Goal: Transaction & Acquisition: Purchase product/service

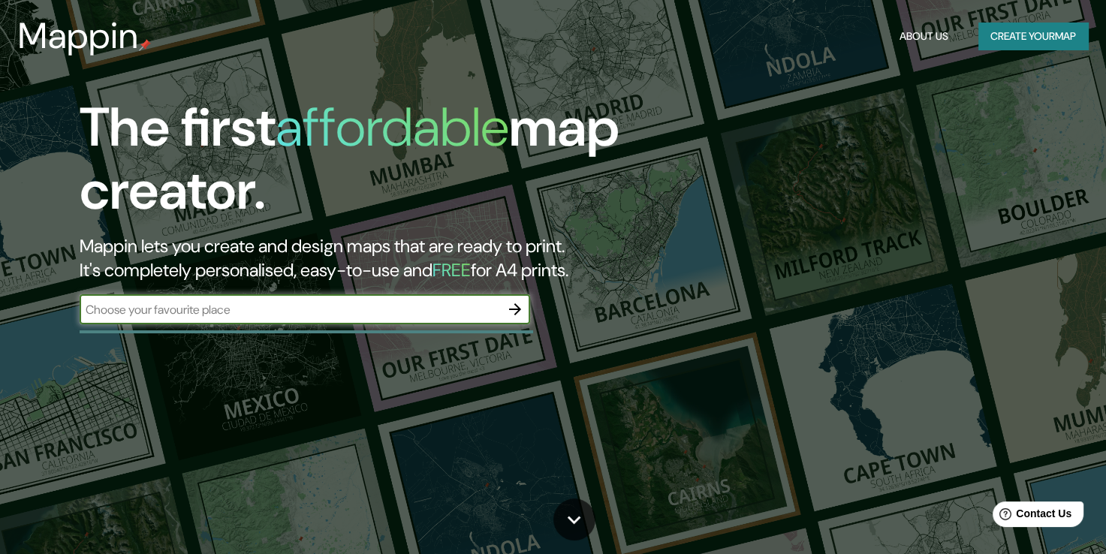
click at [1008, 33] on button "Create your map" at bounding box center [1033, 37] width 110 height 28
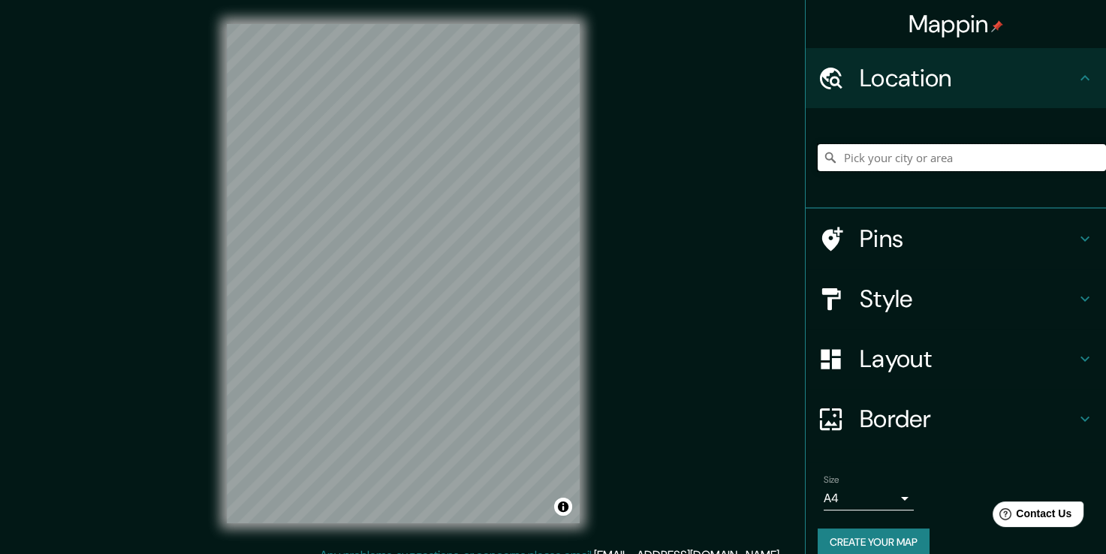
click at [932, 157] on input "Pick your city or area" at bounding box center [962, 157] width 288 height 27
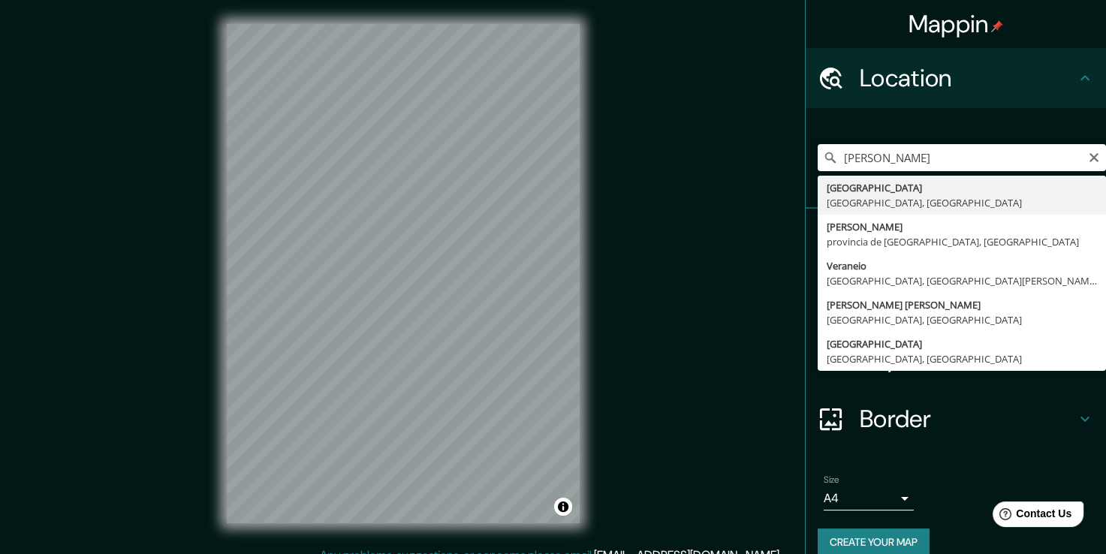
type input "Veracruz, Estado de Veracruz, México"
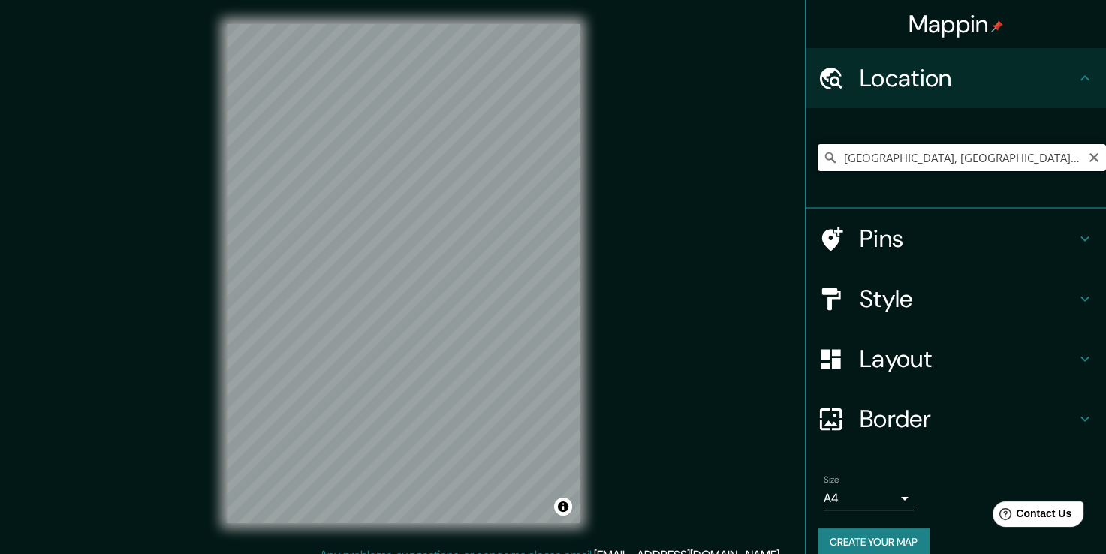
click at [1001, 149] on input "Veracruz, Estado de Veracruz, México" at bounding box center [962, 157] width 288 height 27
click at [1032, 160] on input "Veracruz, Estado de Veracruz, México" at bounding box center [962, 157] width 288 height 27
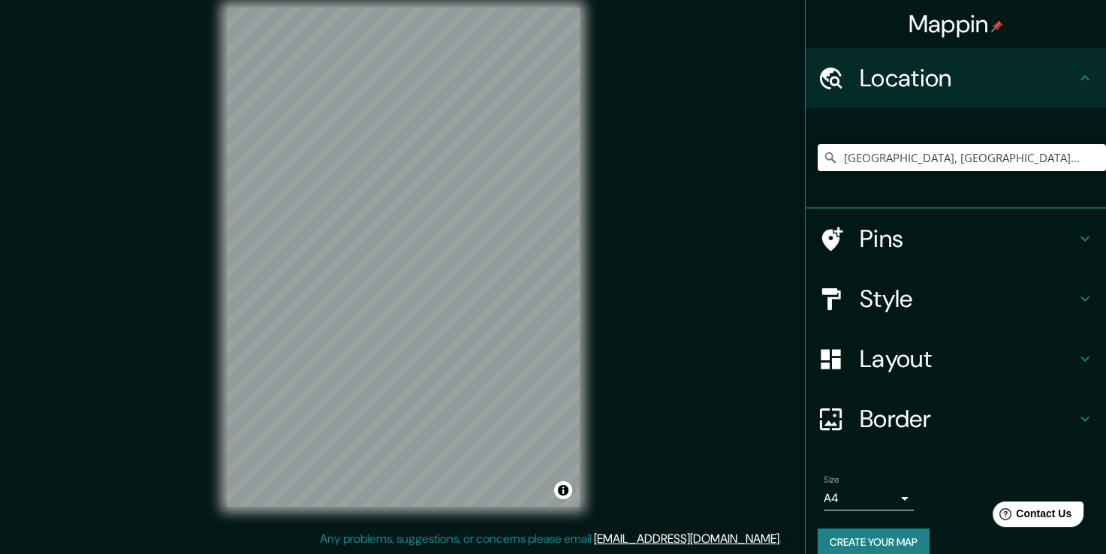
click at [904, 357] on h4 "Layout" at bounding box center [968, 359] width 216 height 30
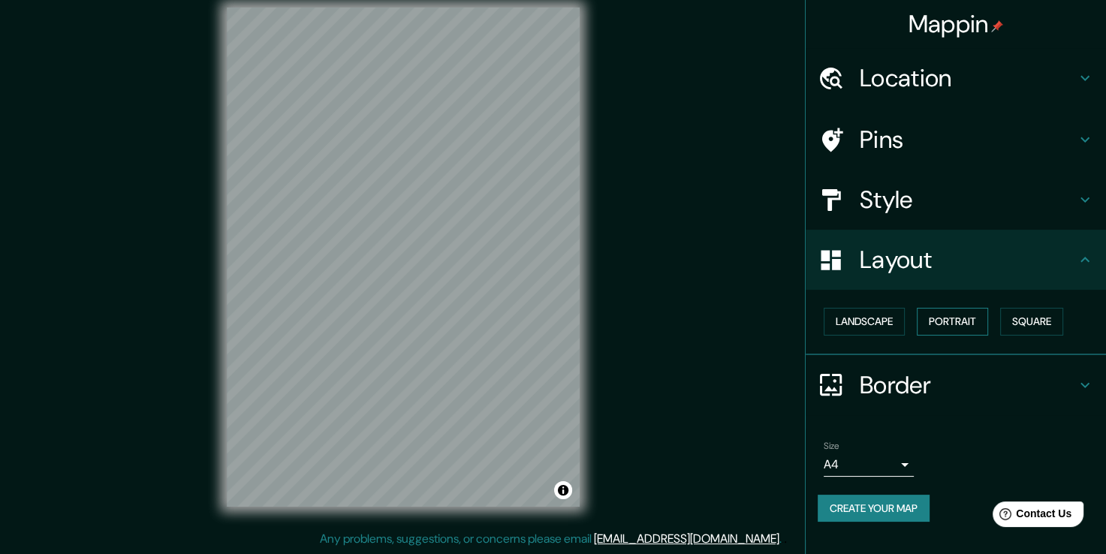
click at [975, 321] on button "Portrait" at bounding box center [952, 322] width 71 height 28
click at [894, 326] on button "Landscape" at bounding box center [864, 322] width 81 height 28
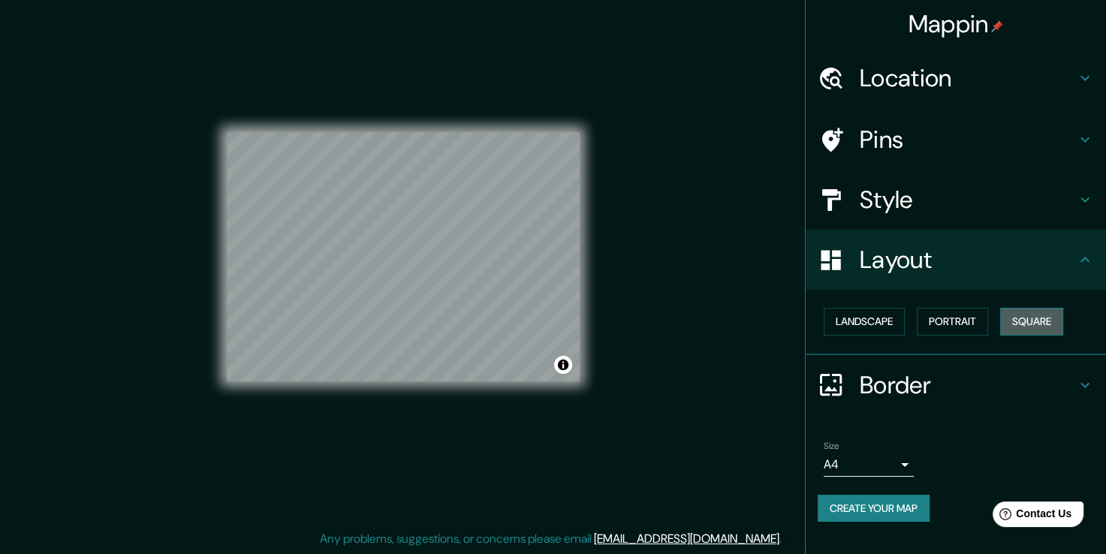
click at [1035, 323] on button "Square" at bounding box center [1031, 322] width 63 height 28
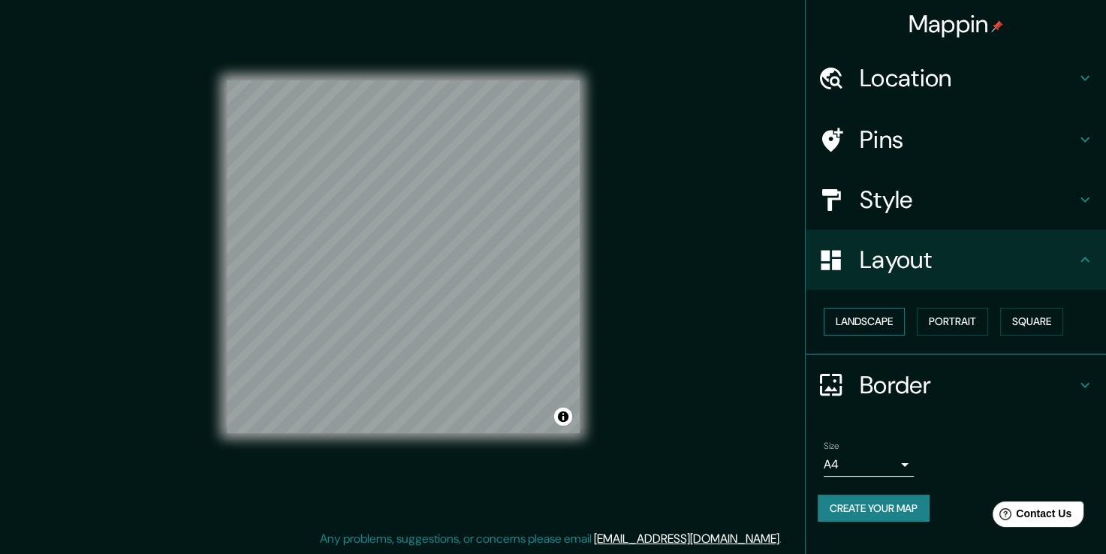
click at [854, 323] on button "Landscape" at bounding box center [864, 322] width 81 height 28
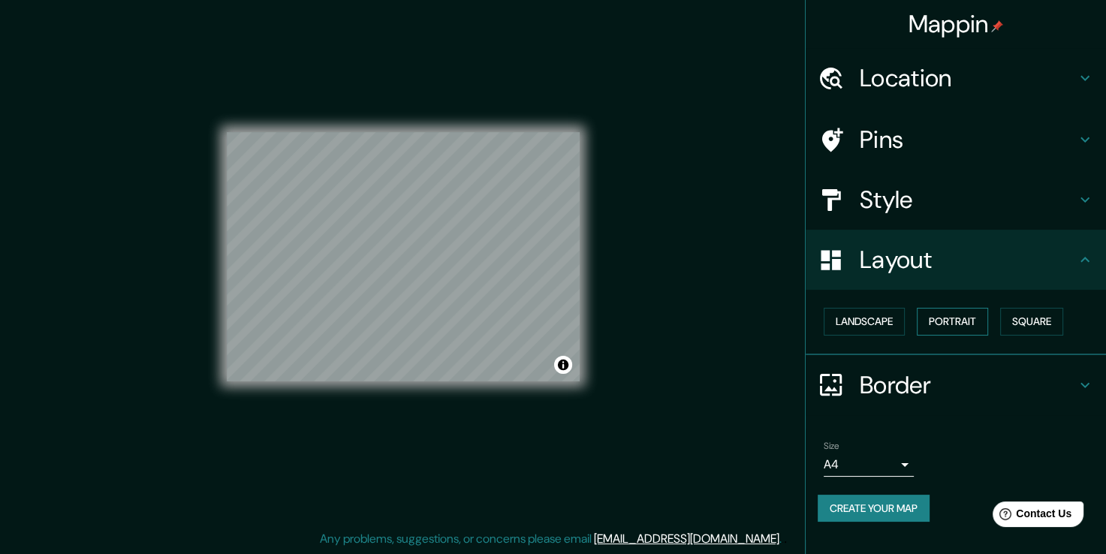
click at [946, 318] on button "Portrait" at bounding box center [952, 322] width 71 height 28
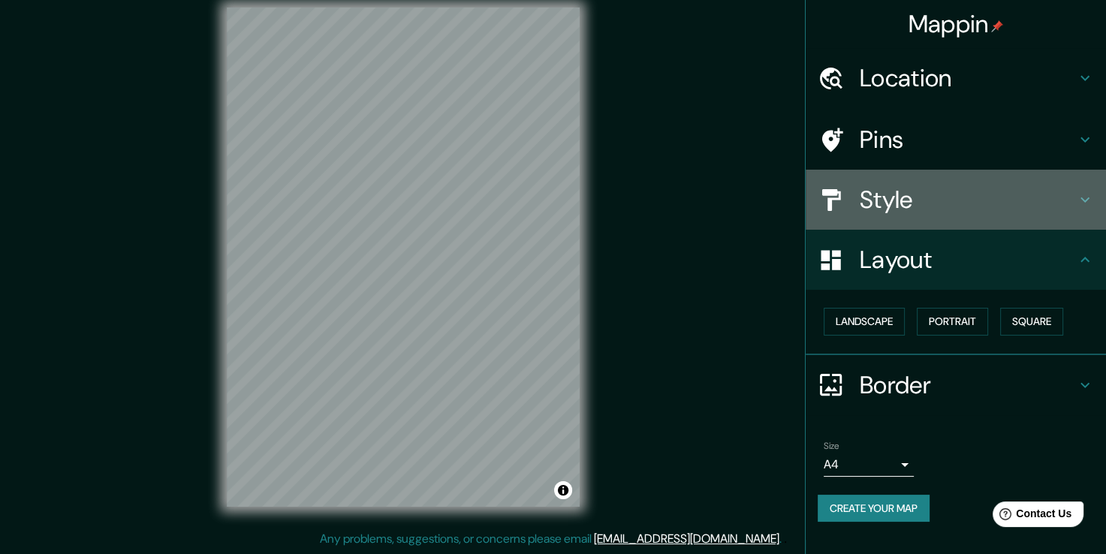
click at [985, 216] on div "Style" at bounding box center [956, 200] width 300 height 60
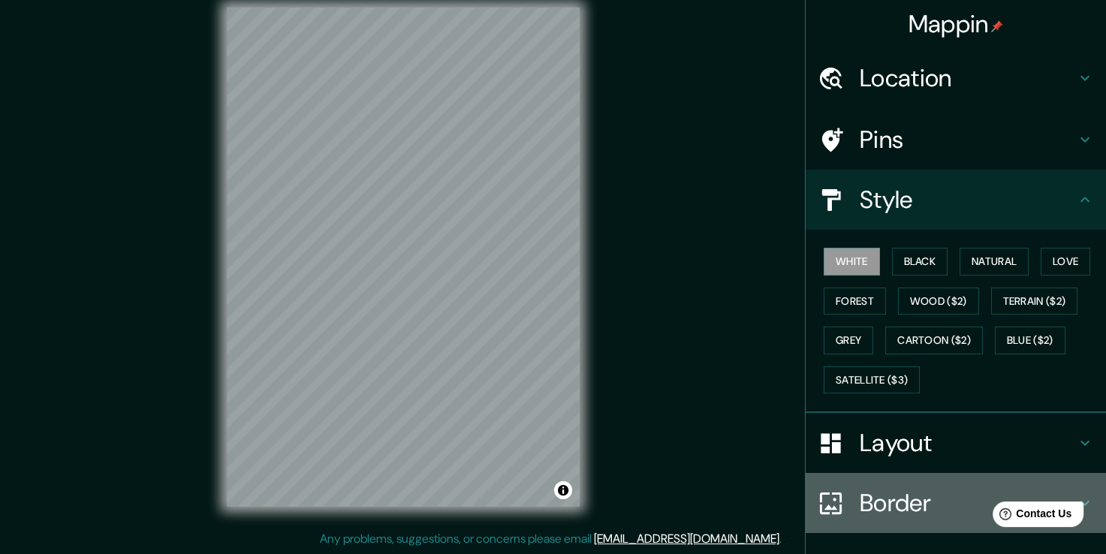
click at [899, 497] on h4 "Border" at bounding box center [968, 503] width 216 height 30
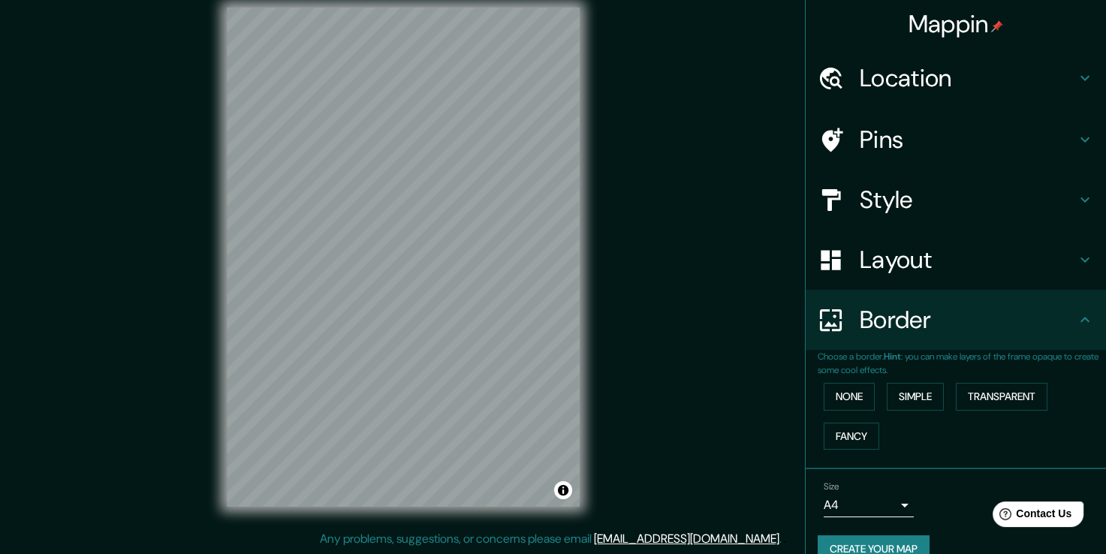
click at [885, 501] on body "Mappin Location Veracruz, Estado de Veracruz, México Pins Style Layout Border C…" at bounding box center [553, 260] width 1106 height 554
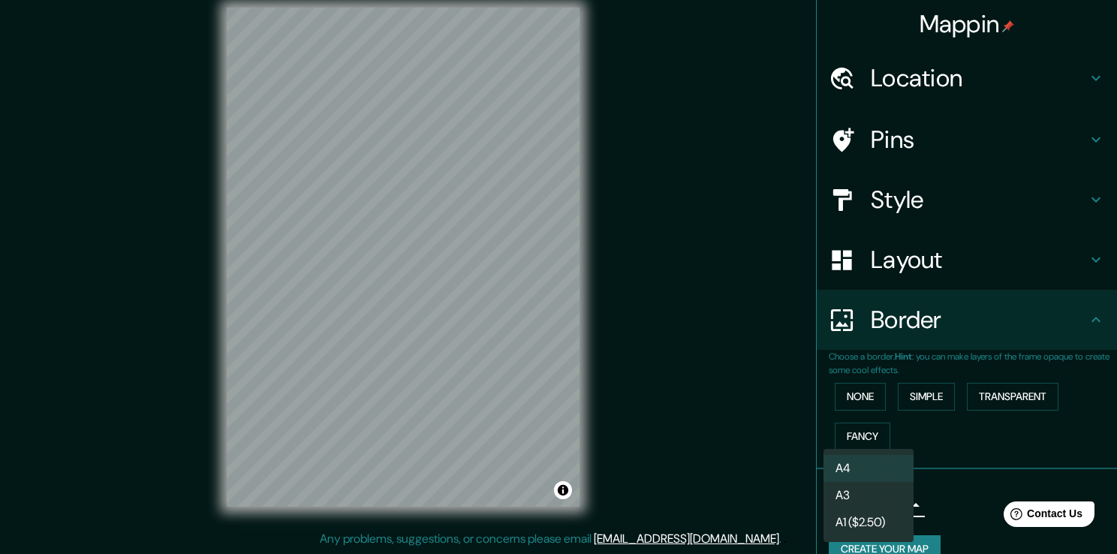
click at [857, 491] on li "A3" at bounding box center [869, 495] width 90 height 27
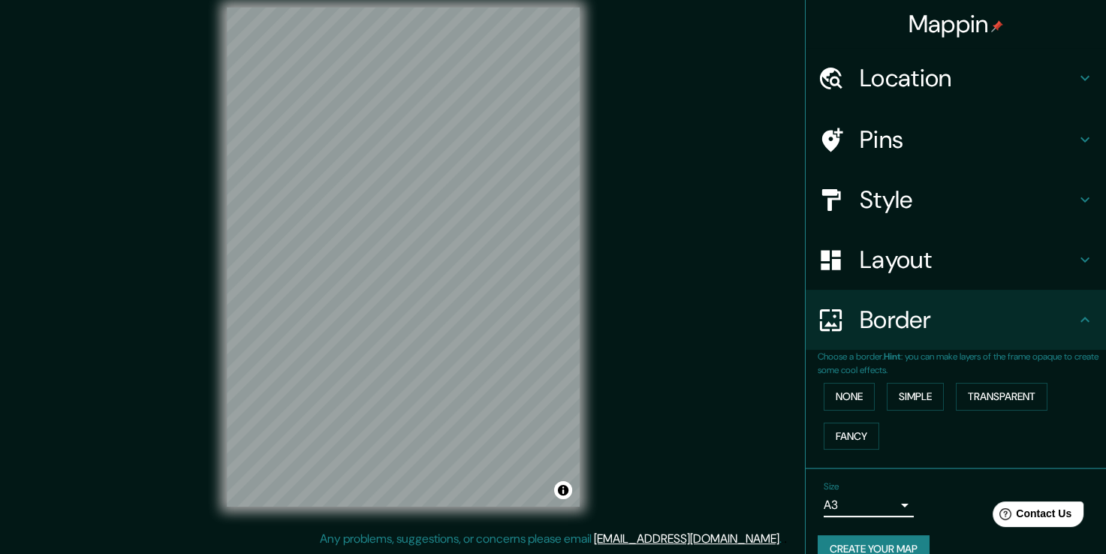
click at [873, 496] on body "Mappin Location Veracruz, Estado de Veracruz, México Pins Style Layout Border C…" at bounding box center [553, 260] width 1106 height 554
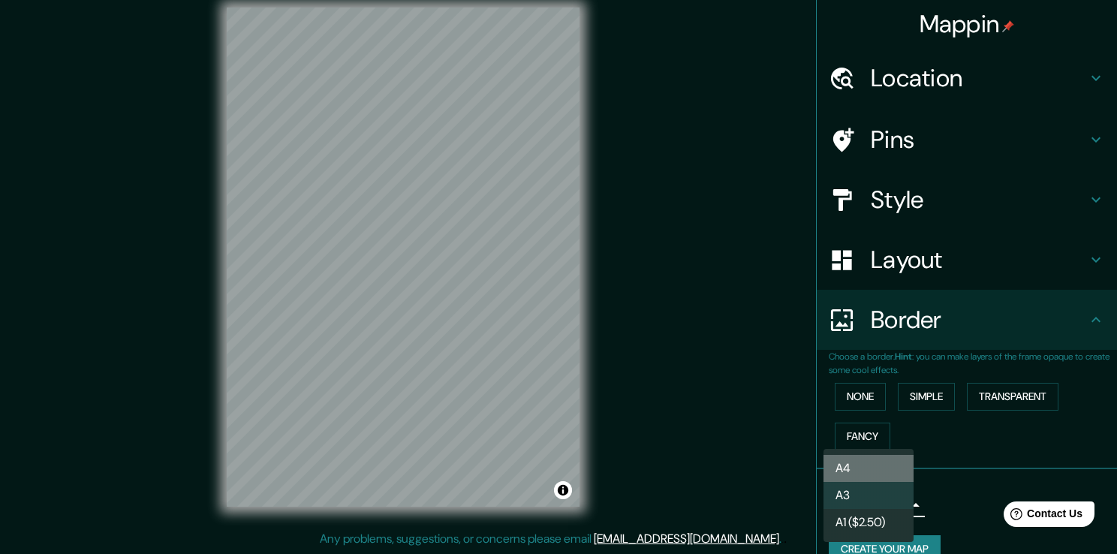
click at [865, 470] on li "A4" at bounding box center [869, 468] width 90 height 27
type input "single"
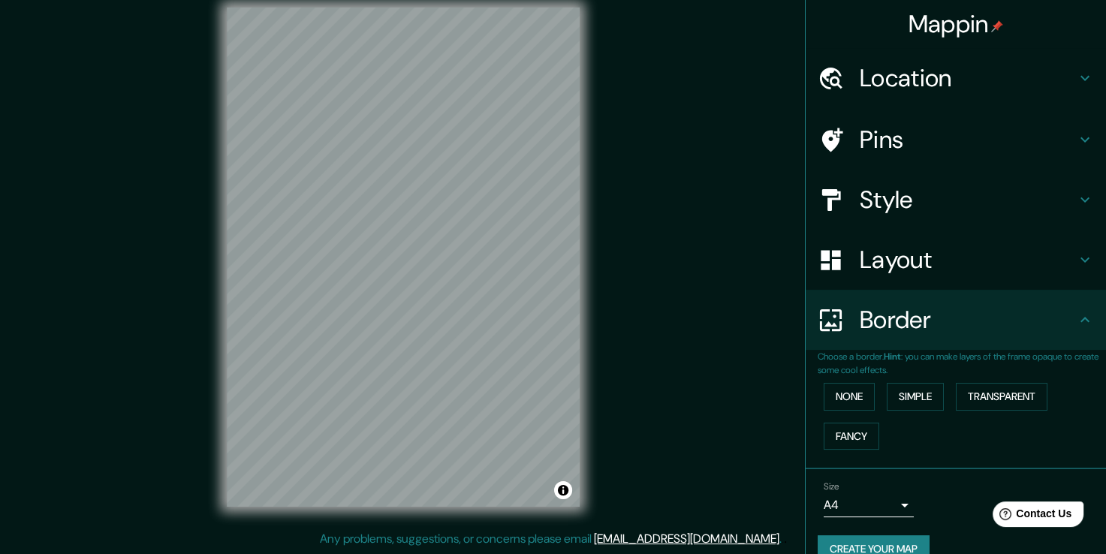
click at [910, 222] on div "Style" at bounding box center [956, 200] width 300 height 60
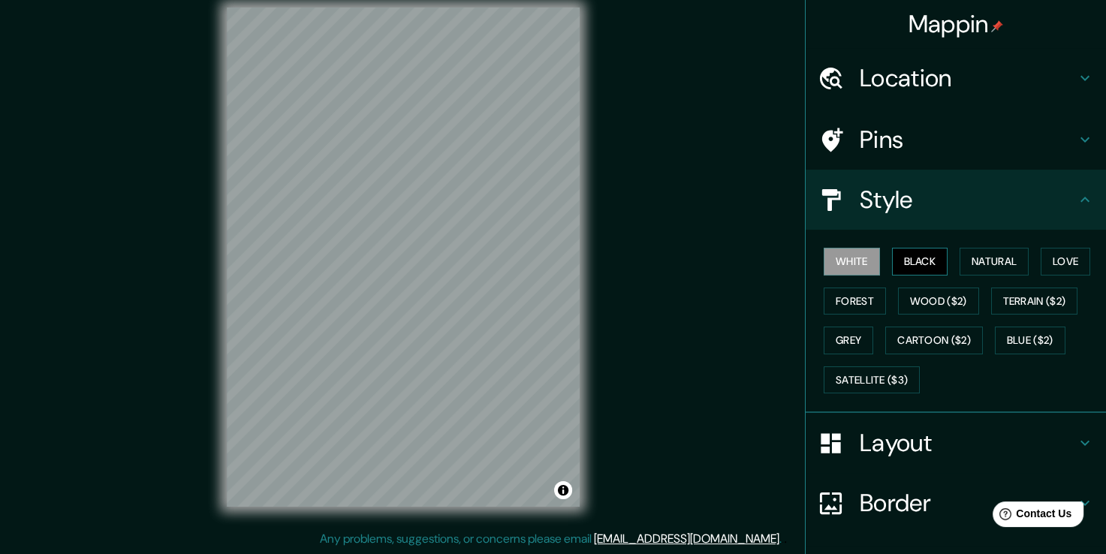
click at [897, 255] on button "Black" at bounding box center [920, 262] width 56 height 28
click at [973, 261] on button "Natural" at bounding box center [994, 262] width 69 height 28
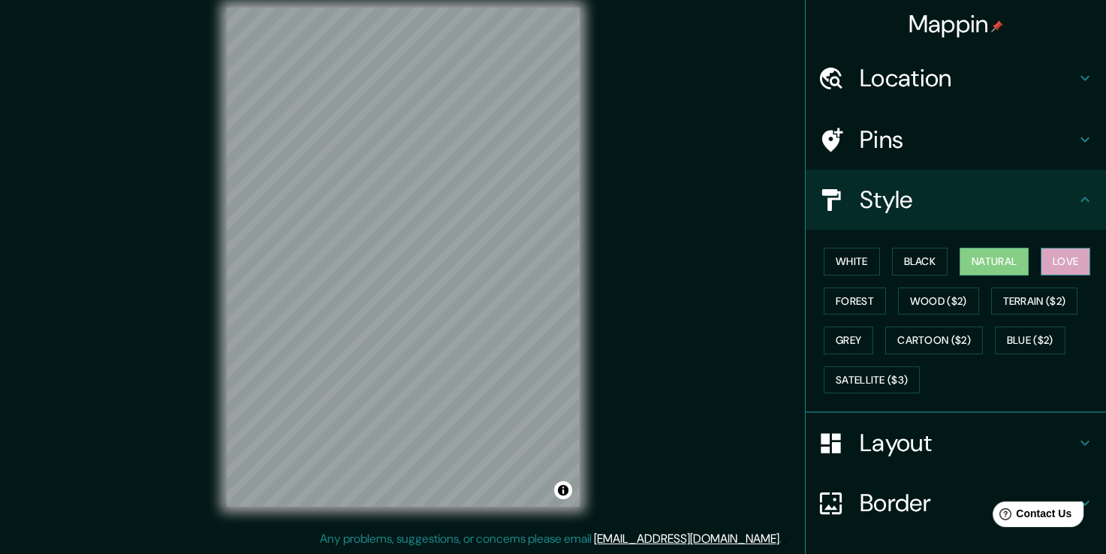
click at [1061, 262] on button "Love" at bounding box center [1066, 262] width 50 height 28
click at [857, 307] on button "Forest" at bounding box center [855, 302] width 62 height 28
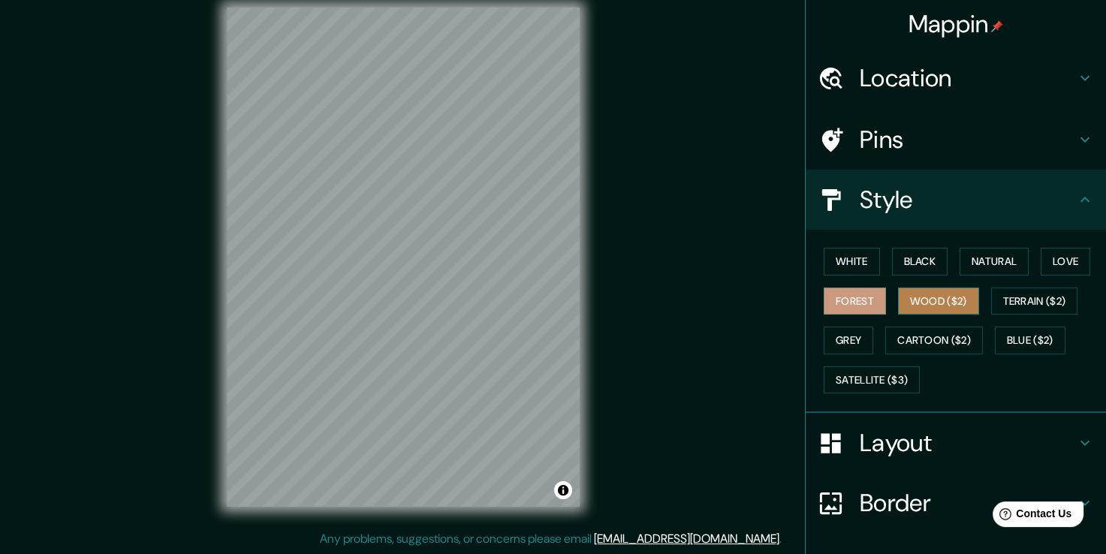
click at [918, 308] on button "Wood ($2)" at bounding box center [938, 302] width 81 height 28
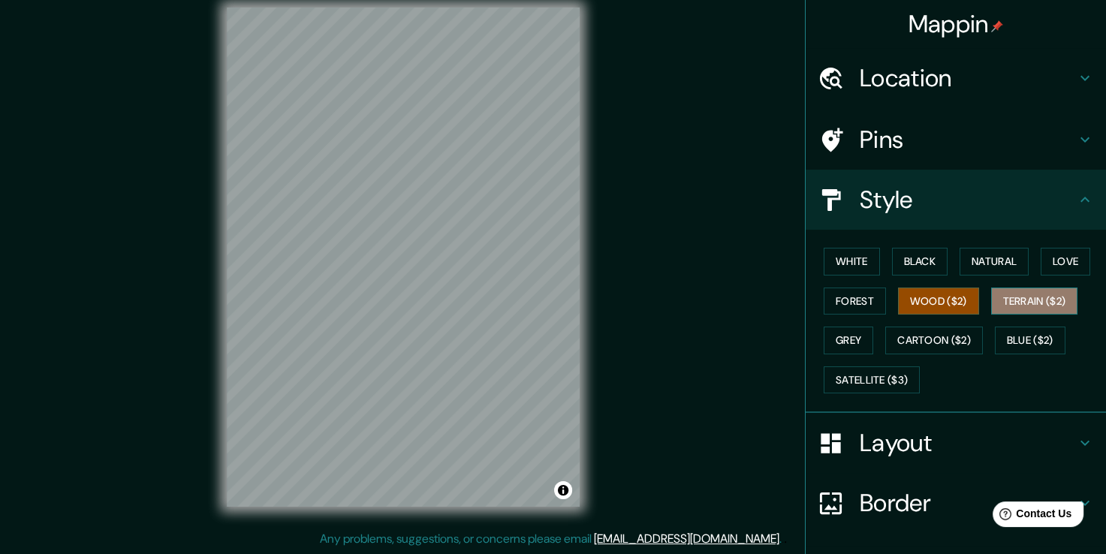
click at [1046, 291] on button "Terrain ($2)" at bounding box center [1034, 302] width 87 height 28
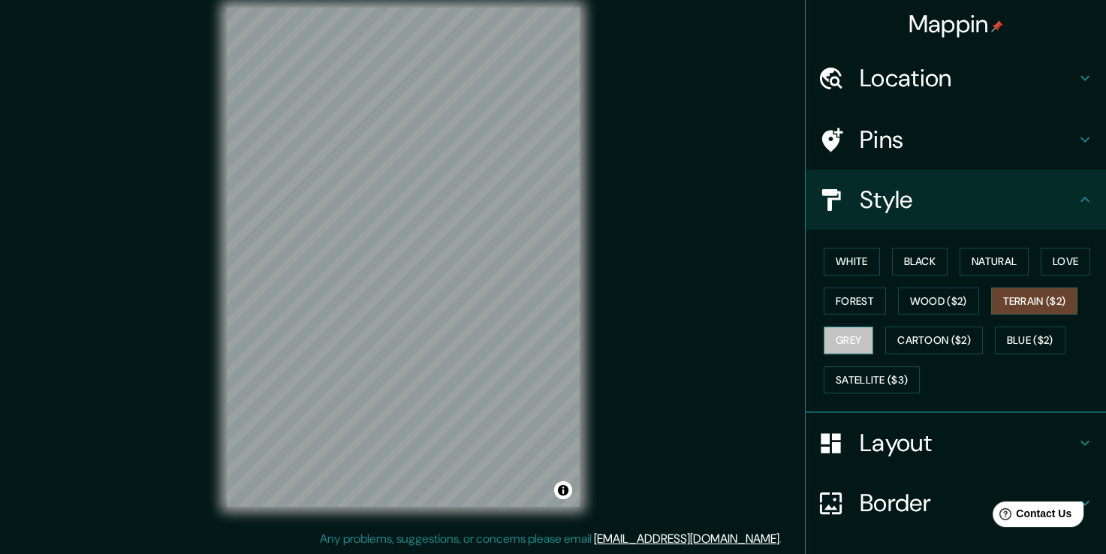
click at [842, 342] on button "Grey" at bounding box center [849, 341] width 50 height 28
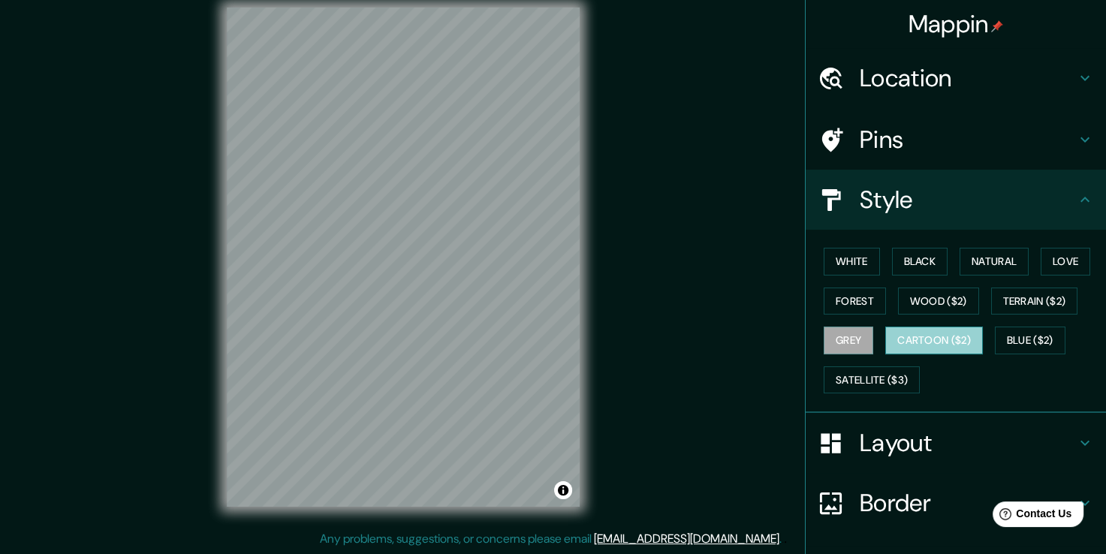
click at [923, 345] on button "Cartoon ($2)" at bounding box center [934, 341] width 98 height 28
click at [1037, 345] on button "Blue ($2)" at bounding box center [1030, 341] width 71 height 28
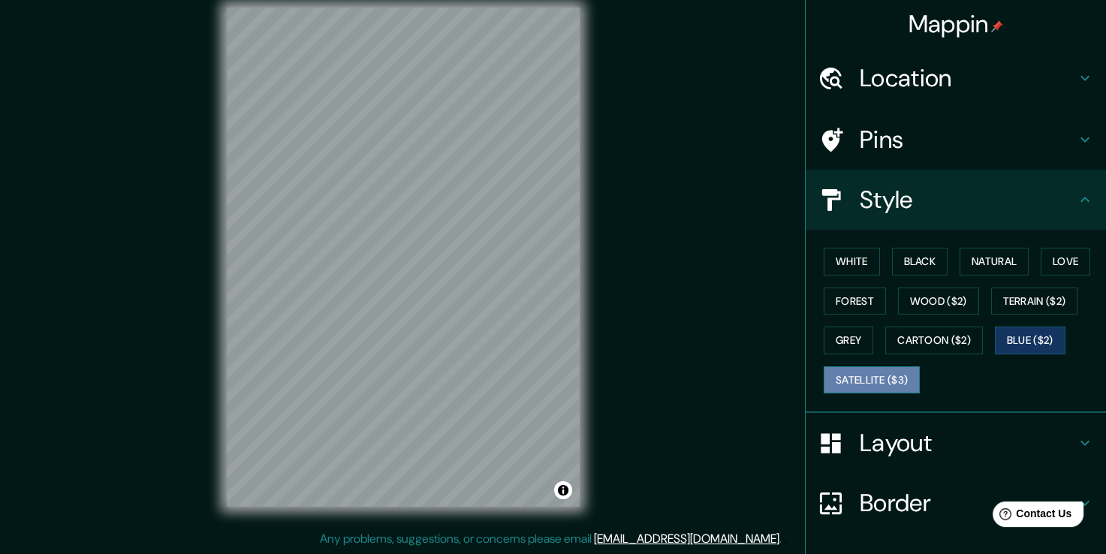
click at [903, 377] on button "Satellite ($3)" at bounding box center [872, 380] width 96 height 28
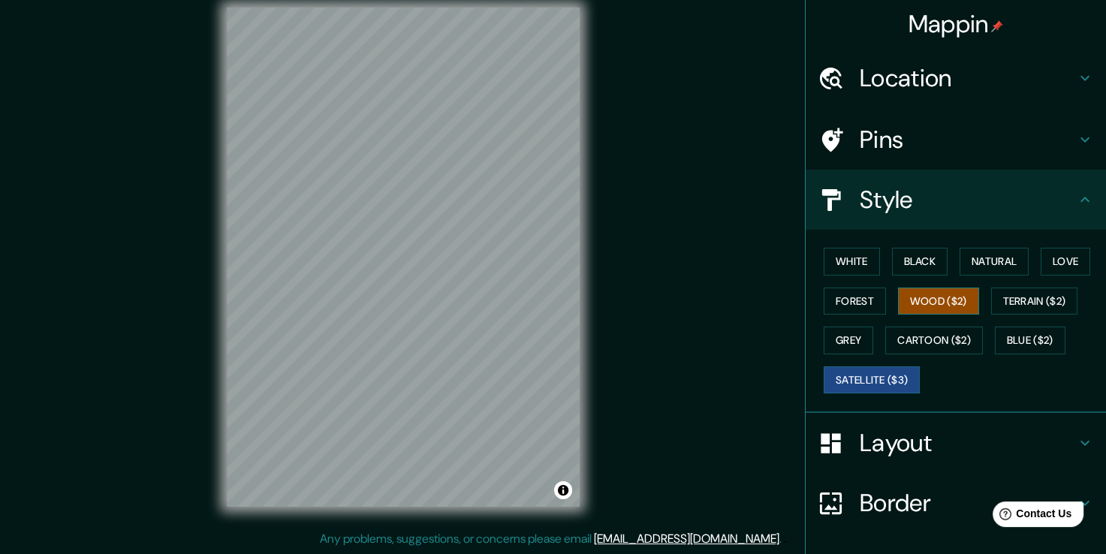
click at [936, 298] on button "Wood ($2)" at bounding box center [938, 302] width 81 height 28
click at [962, 264] on button "Natural" at bounding box center [994, 262] width 69 height 28
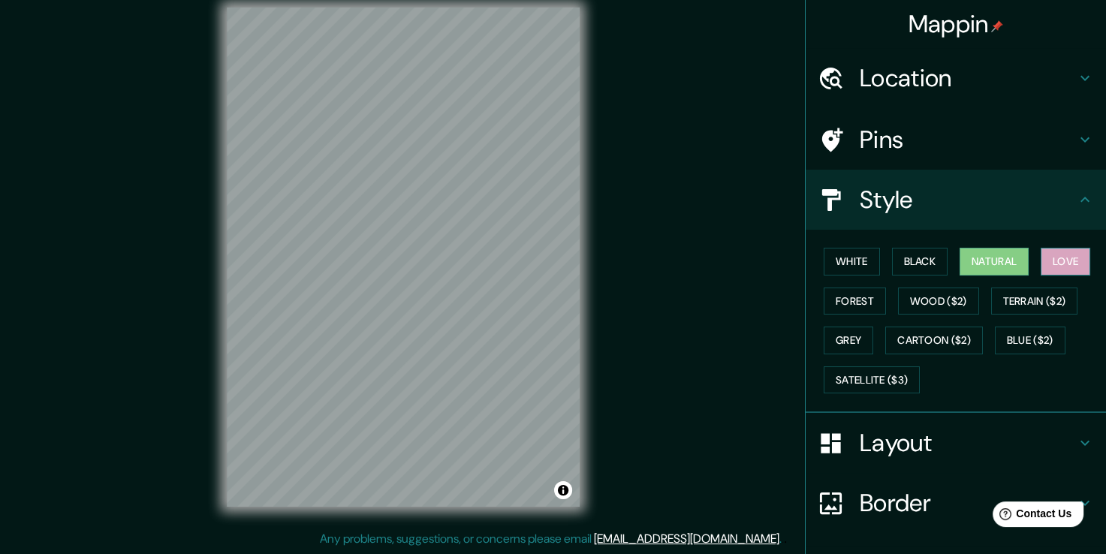
click at [1054, 261] on button "Love" at bounding box center [1066, 262] width 50 height 28
click at [903, 270] on button "Black" at bounding box center [920, 262] width 56 height 28
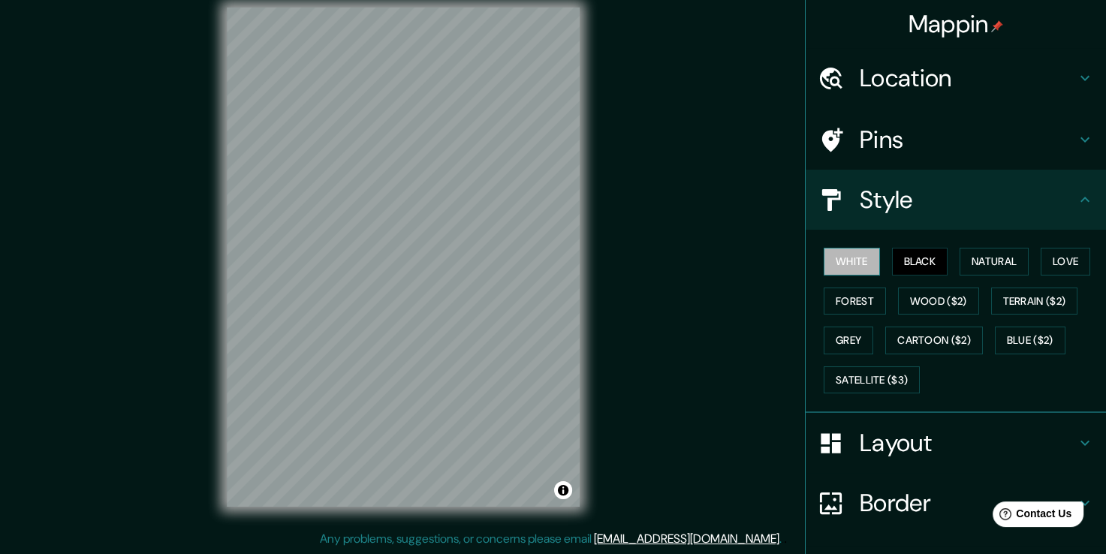
click at [850, 272] on button "White" at bounding box center [852, 262] width 56 height 28
click at [852, 299] on button "Forest" at bounding box center [855, 302] width 62 height 28
click at [847, 266] on button "White" at bounding box center [852, 262] width 56 height 28
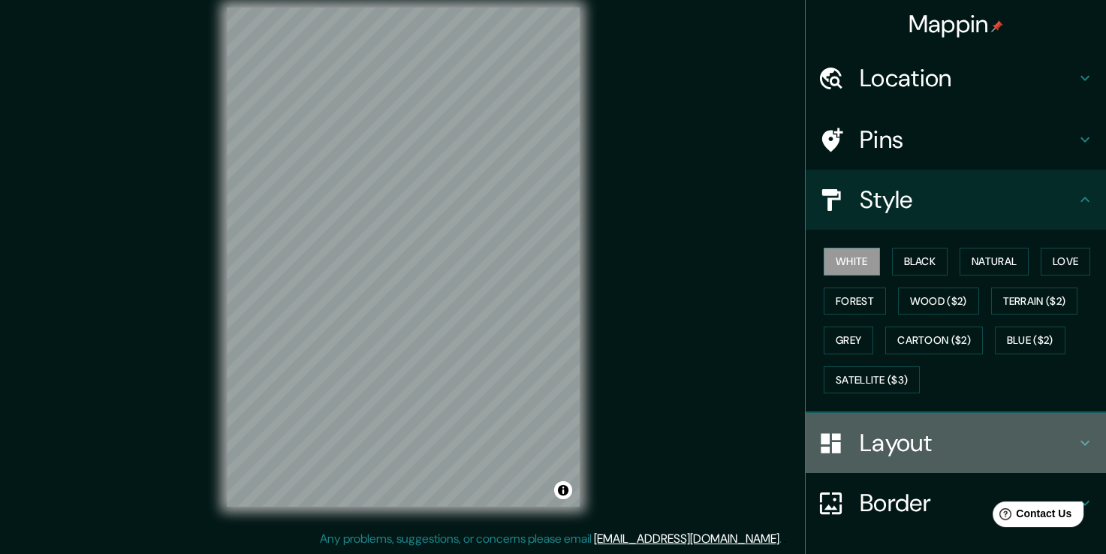
click at [945, 434] on h4 "Layout" at bounding box center [968, 443] width 216 height 30
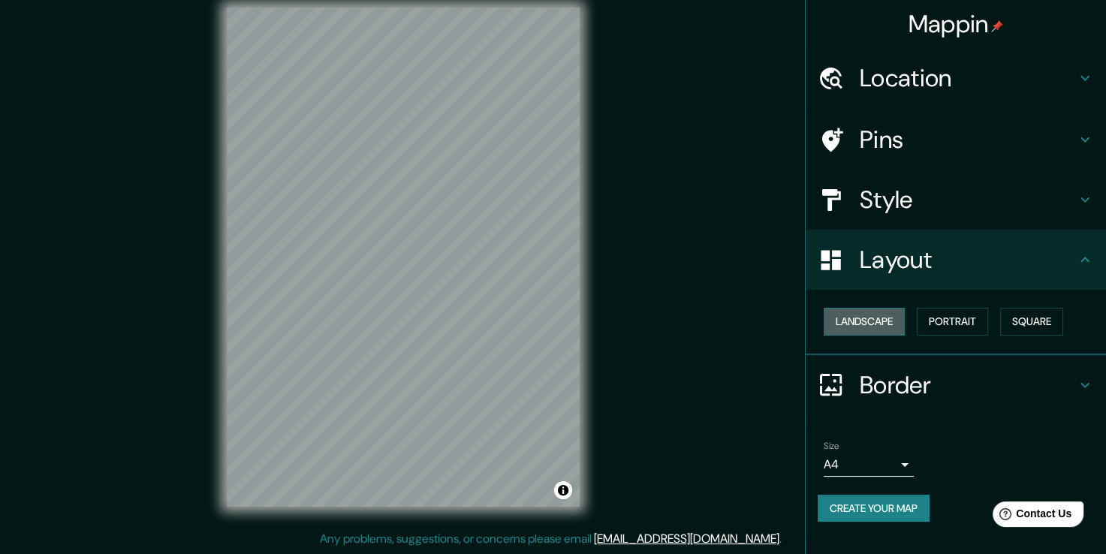
click at [875, 329] on button "Landscape" at bounding box center [864, 322] width 81 height 28
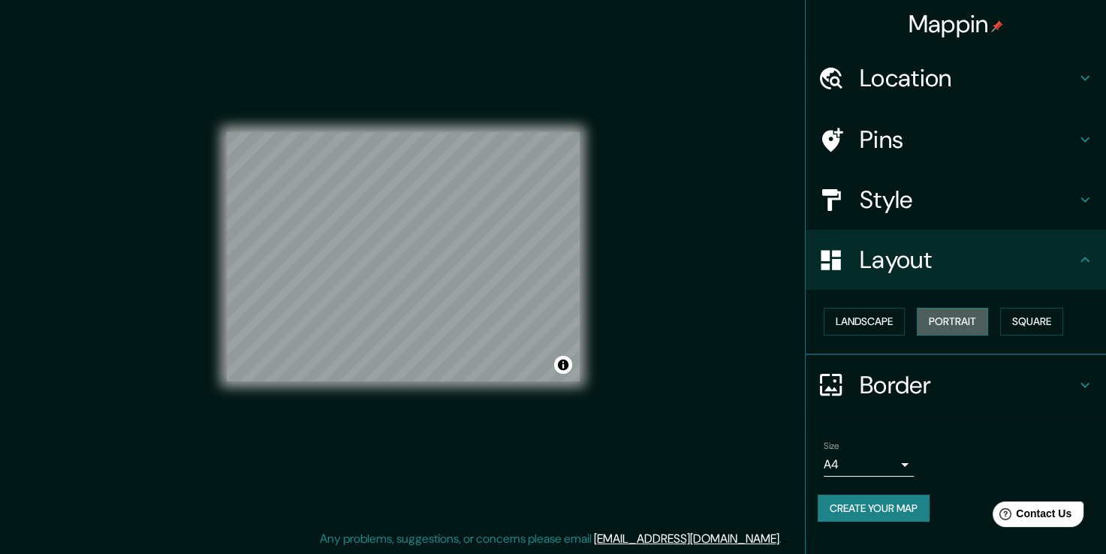
click at [954, 323] on button "Portrait" at bounding box center [952, 322] width 71 height 28
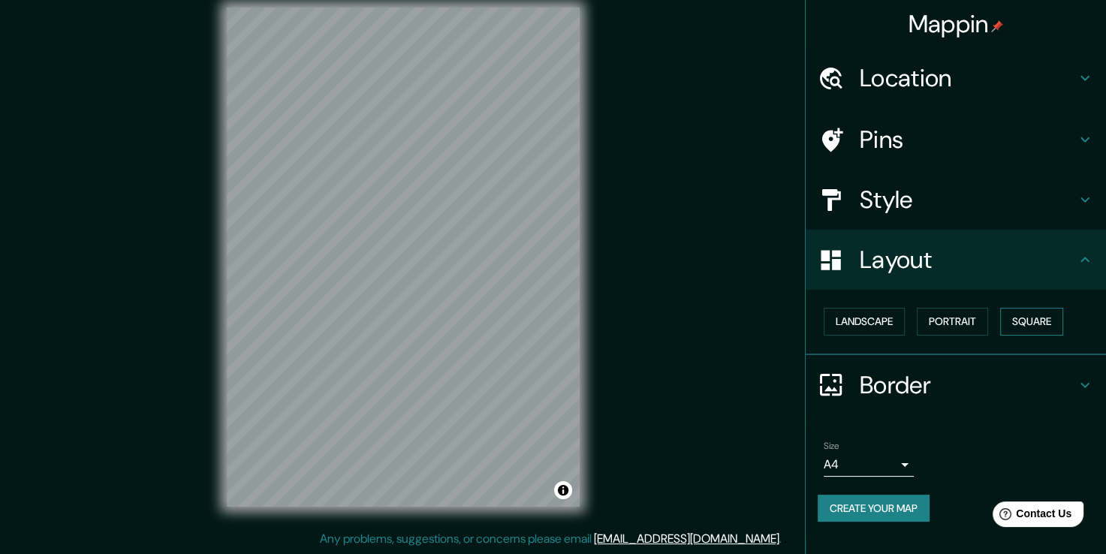
click at [1029, 321] on button "Square" at bounding box center [1031, 322] width 63 height 28
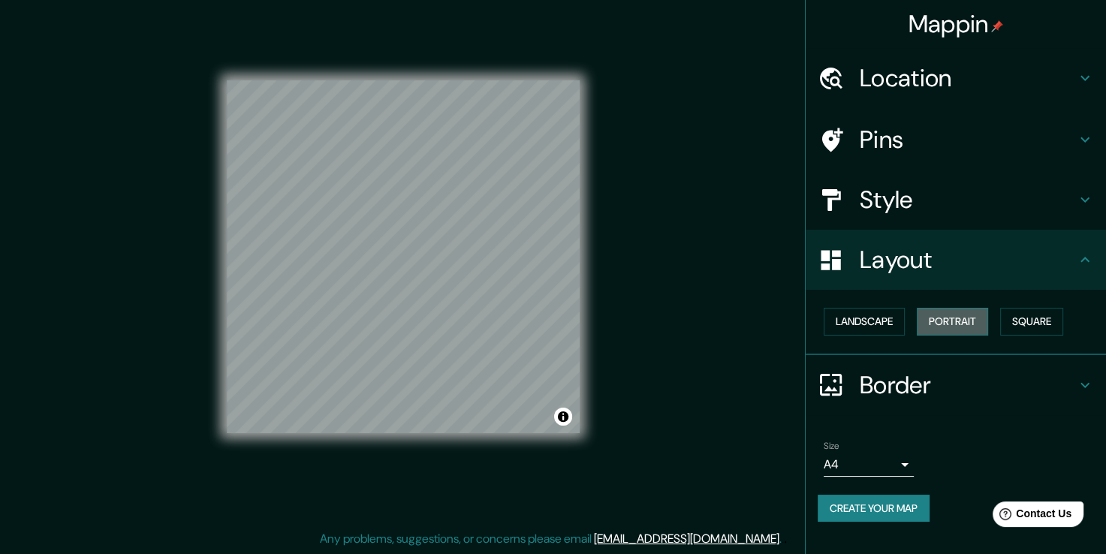
click at [951, 320] on button "Portrait" at bounding box center [952, 322] width 71 height 28
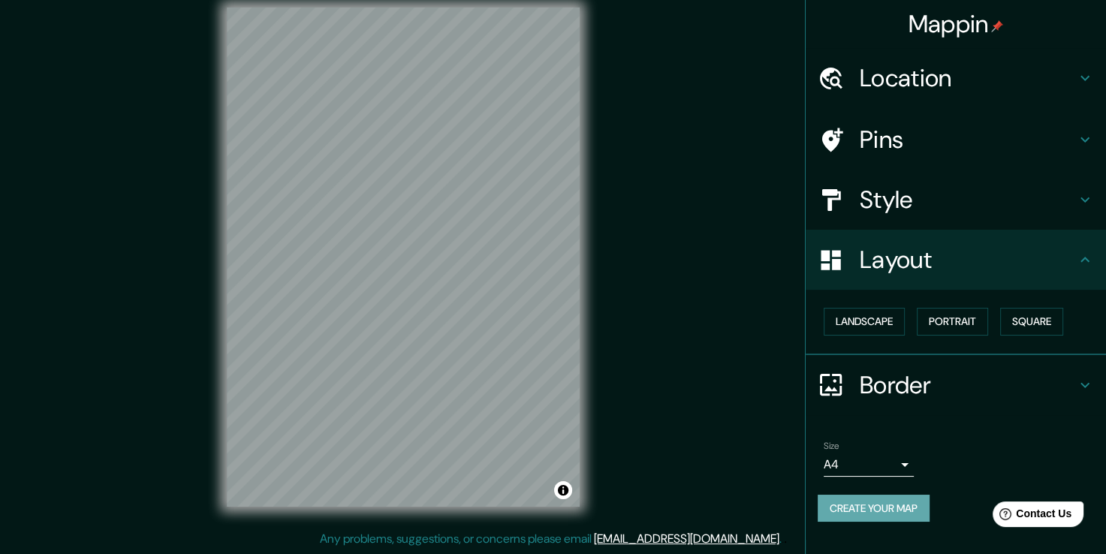
click at [897, 505] on button "Create your map" at bounding box center [874, 509] width 112 height 28
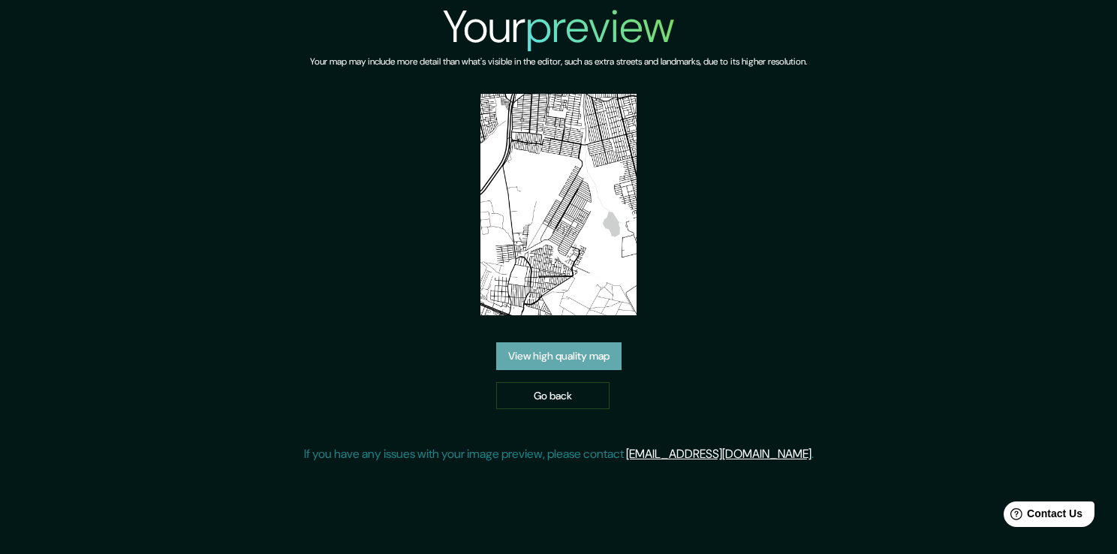
click at [581, 359] on link "View high quality map" at bounding box center [558, 356] width 125 height 28
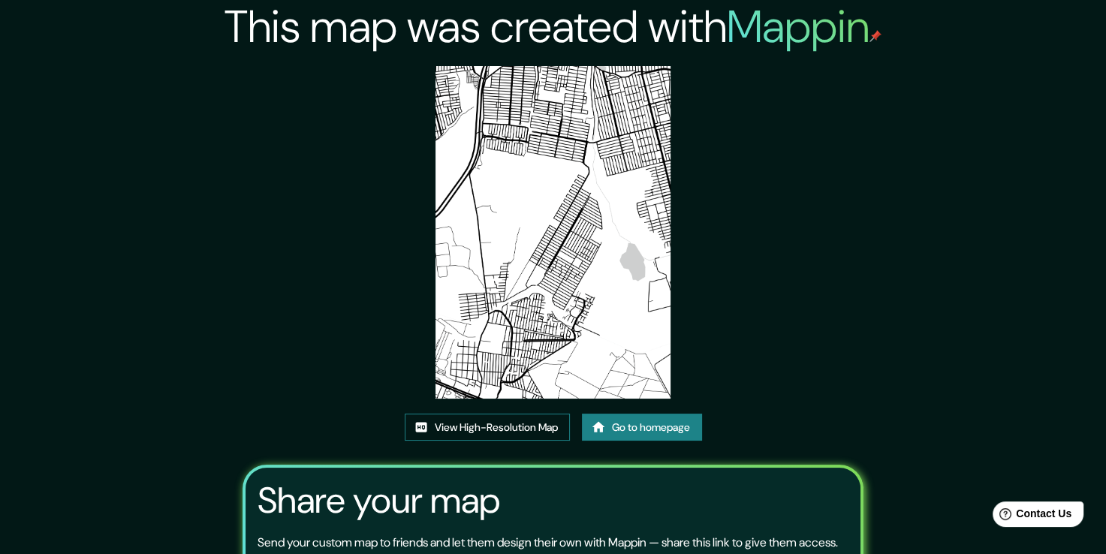
click at [550, 425] on link "View High-Resolution Map" at bounding box center [487, 428] width 165 height 28
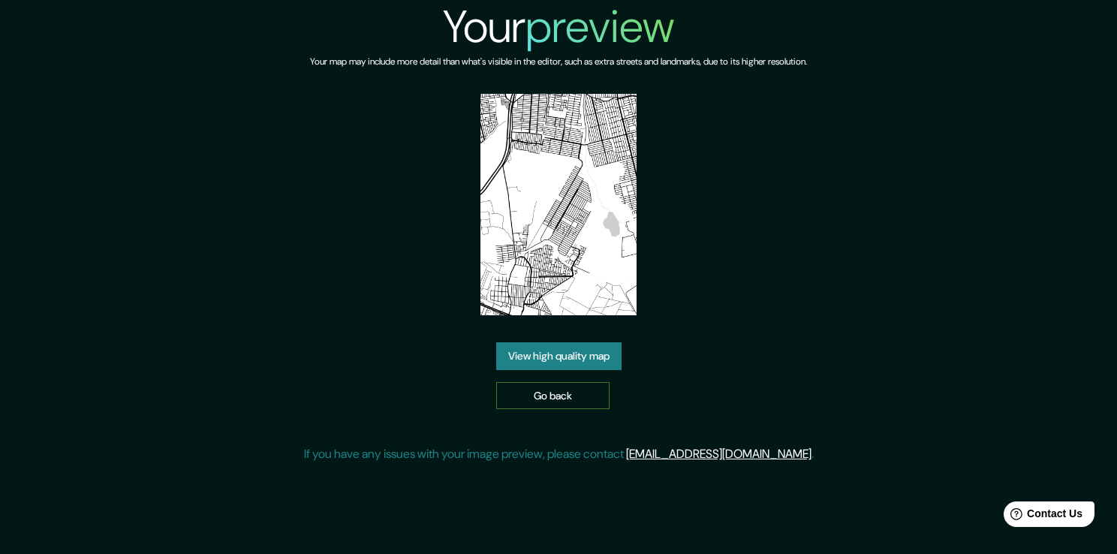
click at [568, 383] on link "Go back" at bounding box center [552, 396] width 113 height 28
